Goal: Task Accomplishment & Management: Use online tool/utility

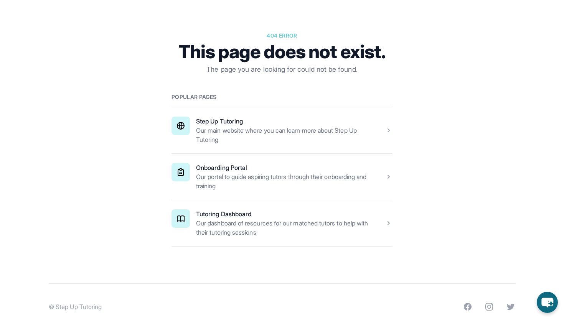
scroll to position [84, 0]
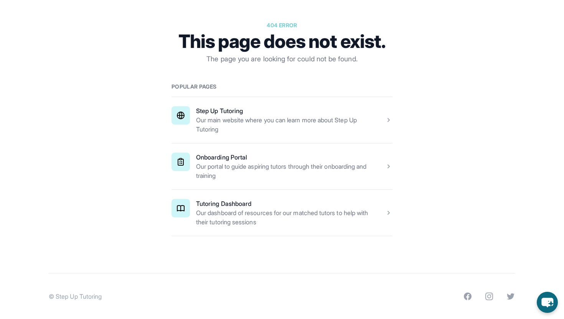
click at [309, 205] on span at bounding box center [282, 213] width 221 height 46
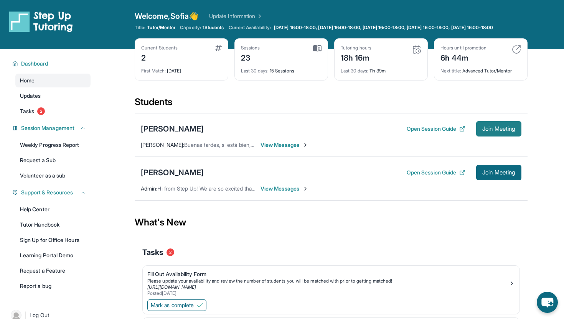
click at [499, 137] on button "Join Meeting" at bounding box center [498, 128] width 45 height 15
click at [486, 131] on span "Join Meeting" at bounding box center [498, 129] width 33 height 5
click at [505, 137] on button "Join Meeting" at bounding box center [498, 128] width 45 height 15
click at [514, 131] on span "Join Meeting" at bounding box center [498, 129] width 33 height 5
click at [493, 131] on span "Join Meeting" at bounding box center [498, 129] width 33 height 5
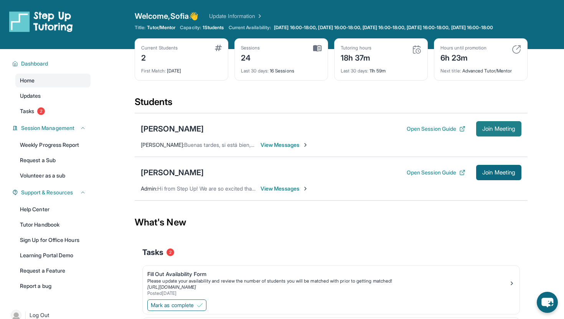
click at [506, 131] on span "Join Meeting" at bounding box center [498, 129] width 33 height 5
click at [192, 110] on span "Join Meeting" at bounding box center [498, 129] width 33 height 5
